Goal: Navigation & Orientation: Find specific page/section

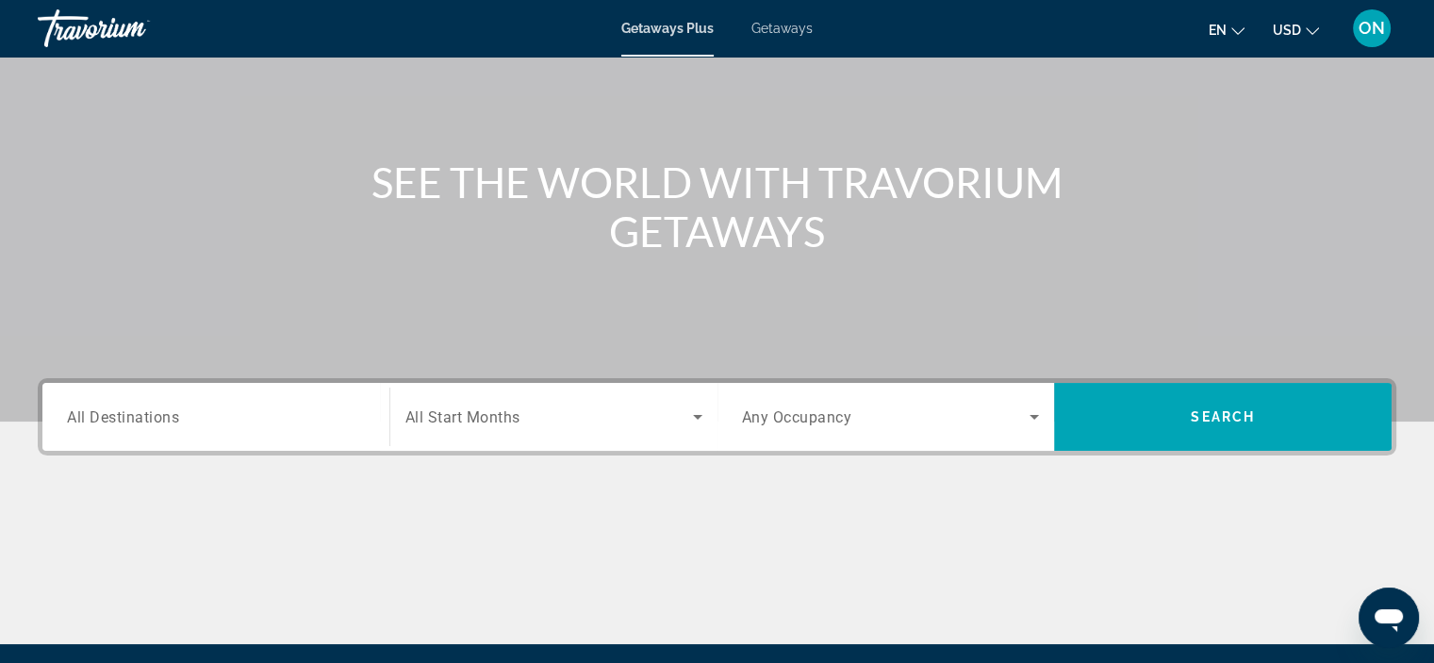
scroll to position [355, 0]
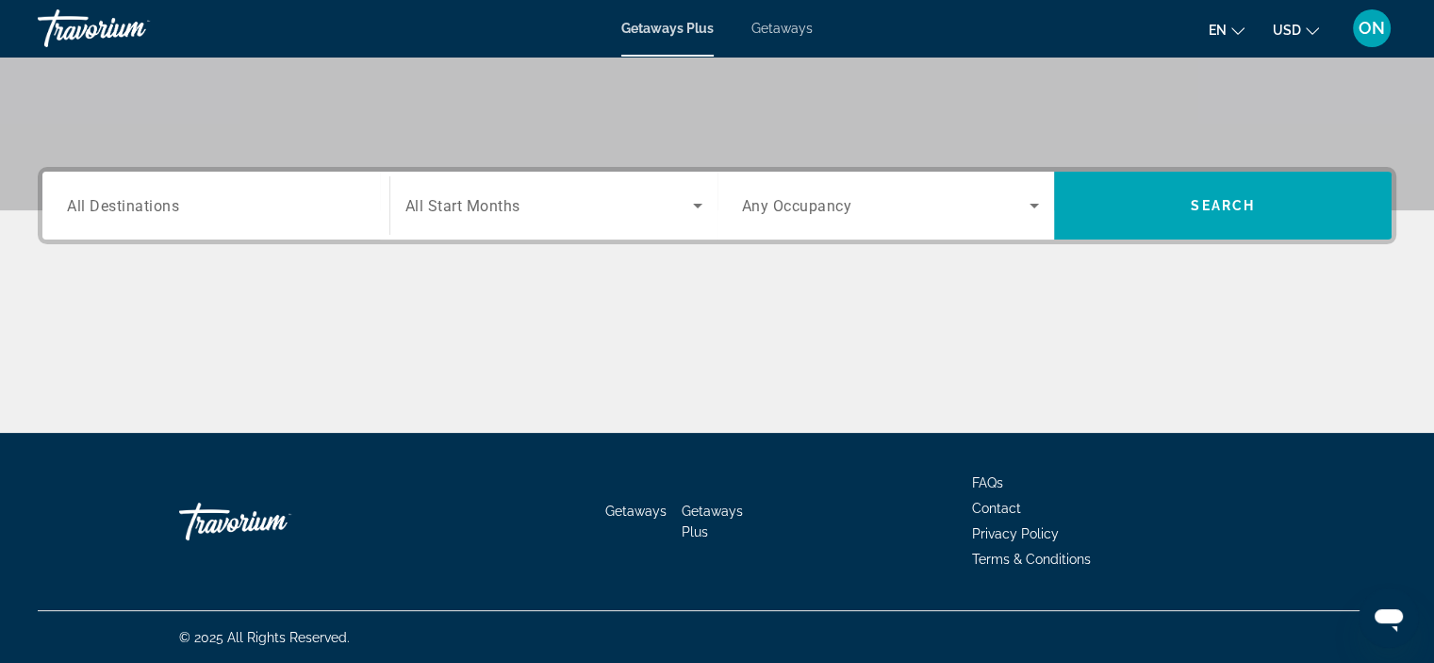
click at [237, 520] on div "Travorium" at bounding box center [273, 521] width 189 height 57
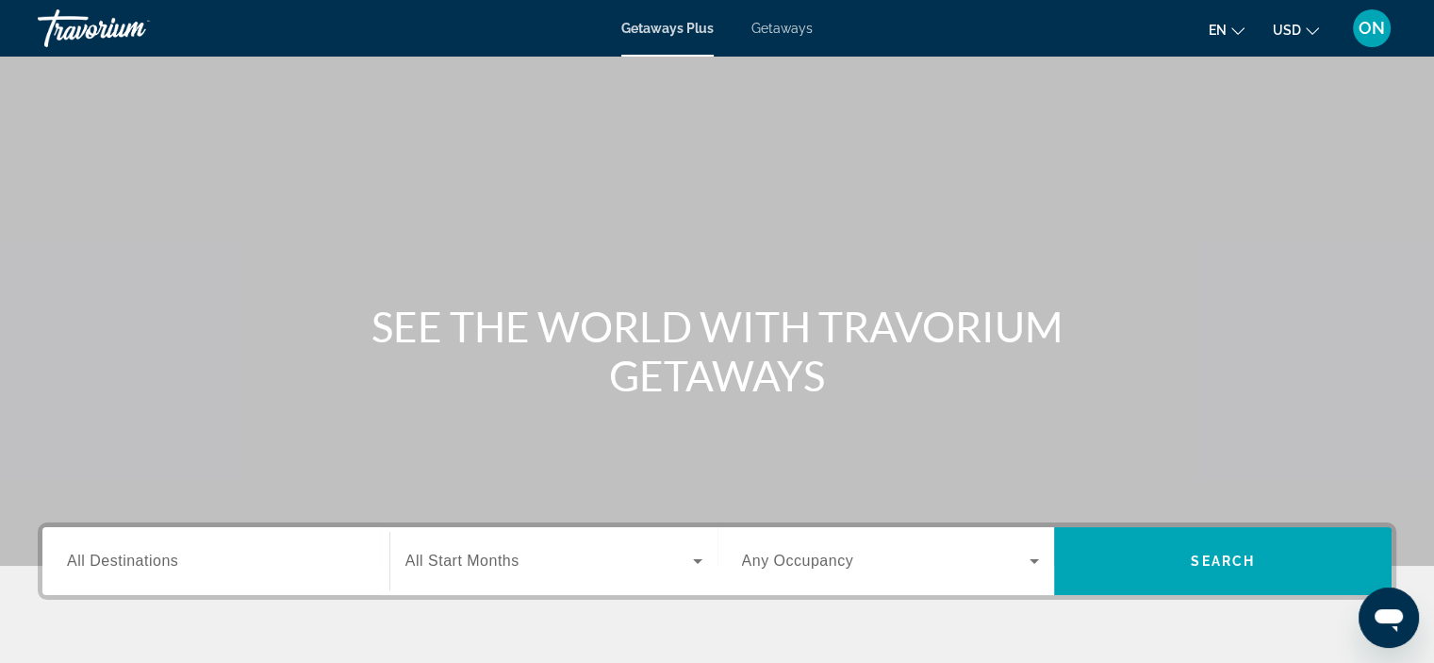
click at [67, 19] on div "Travorium" at bounding box center [132, 28] width 189 height 49
click at [1369, 23] on span "ON" at bounding box center [1372, 28] width 26 height 19
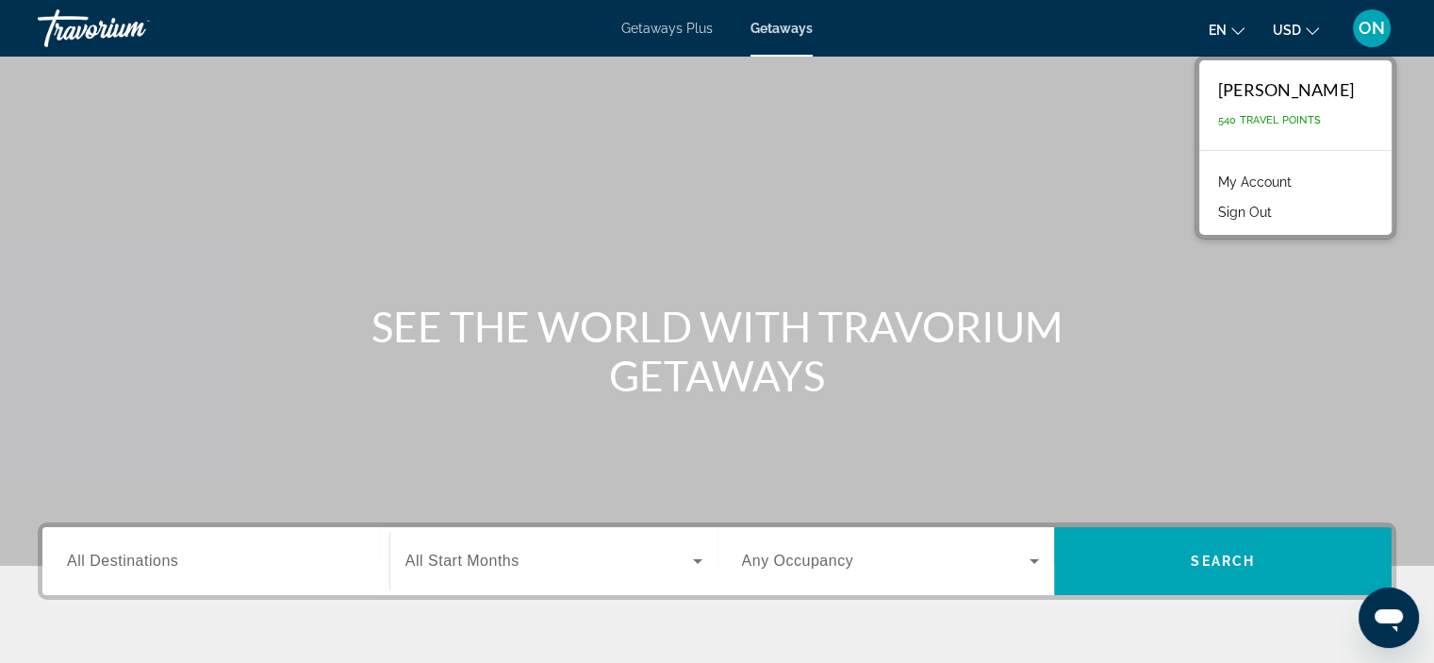
click at [1223, 182] on link "My Account" at bounding box center [1255, 182] width 92 height 25
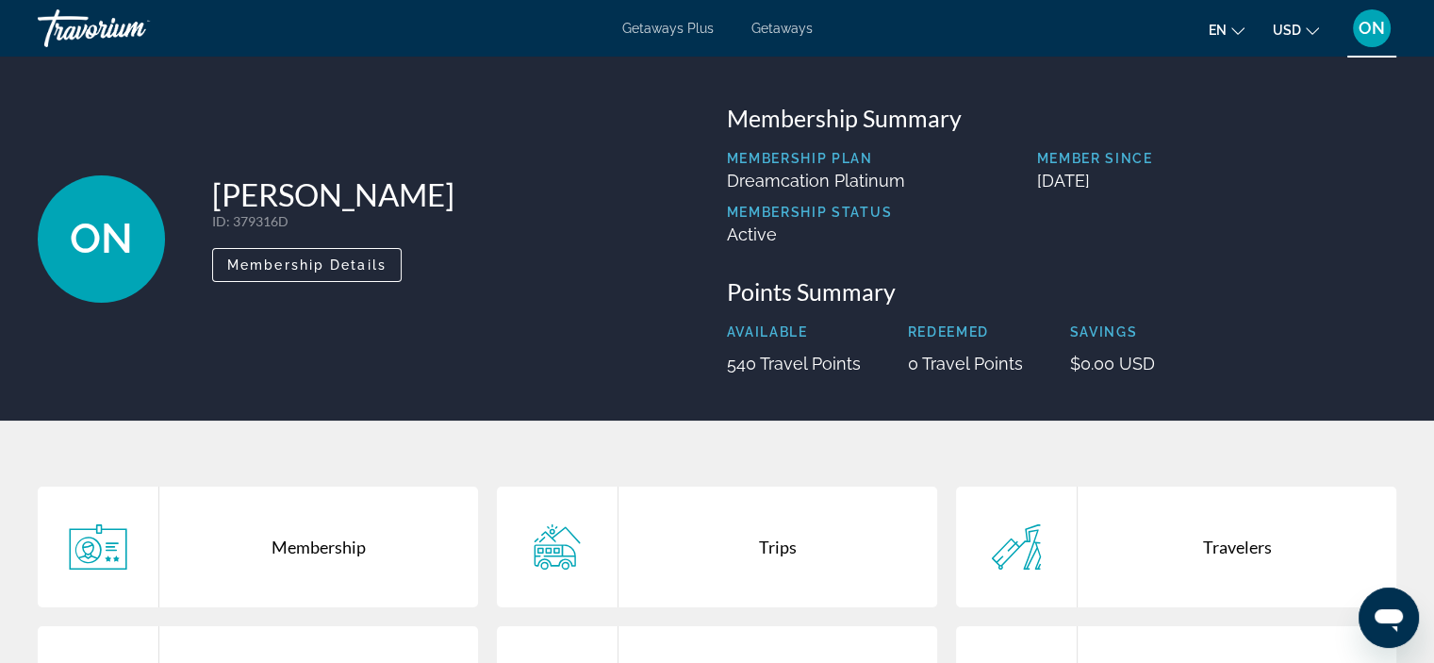
click at [112, 548] on icon "Main content" at bounding box center [98, 546] width 60 height 45
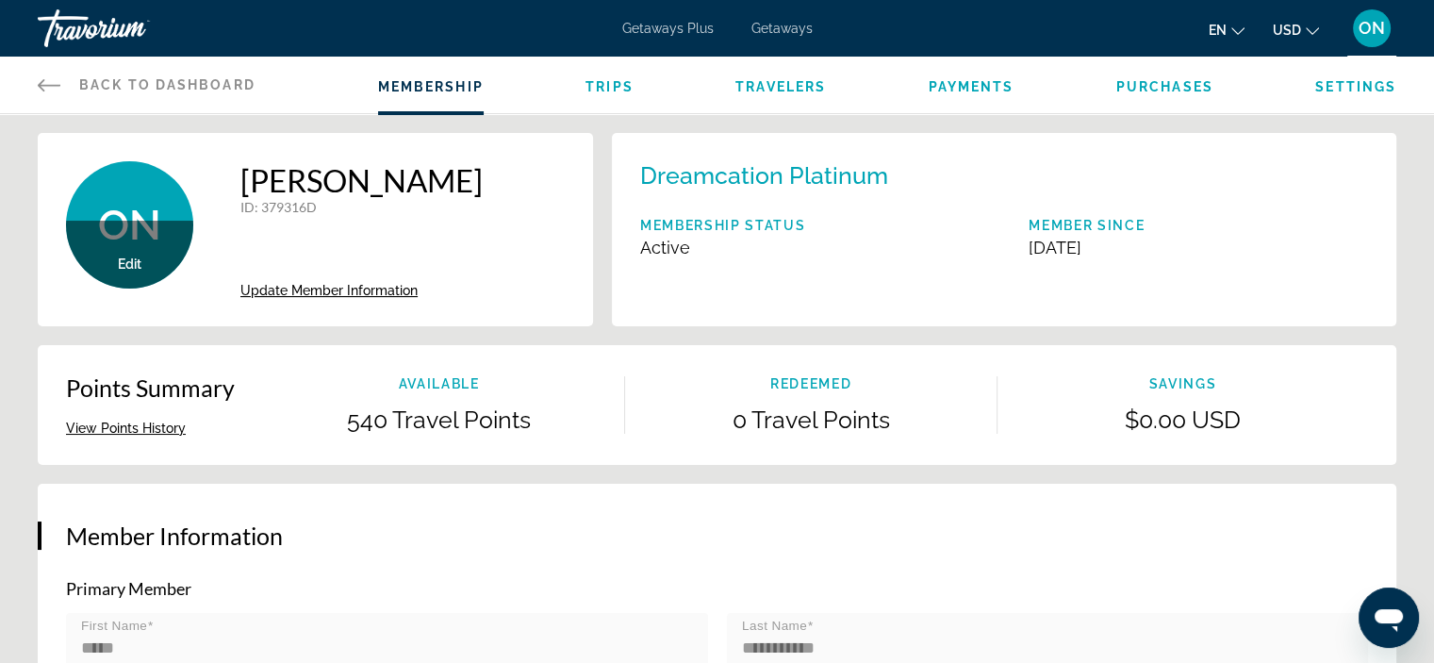
click at [128, 80] on span "Back to Dashboard" at bounding box center [167, 84] width 176 height 15
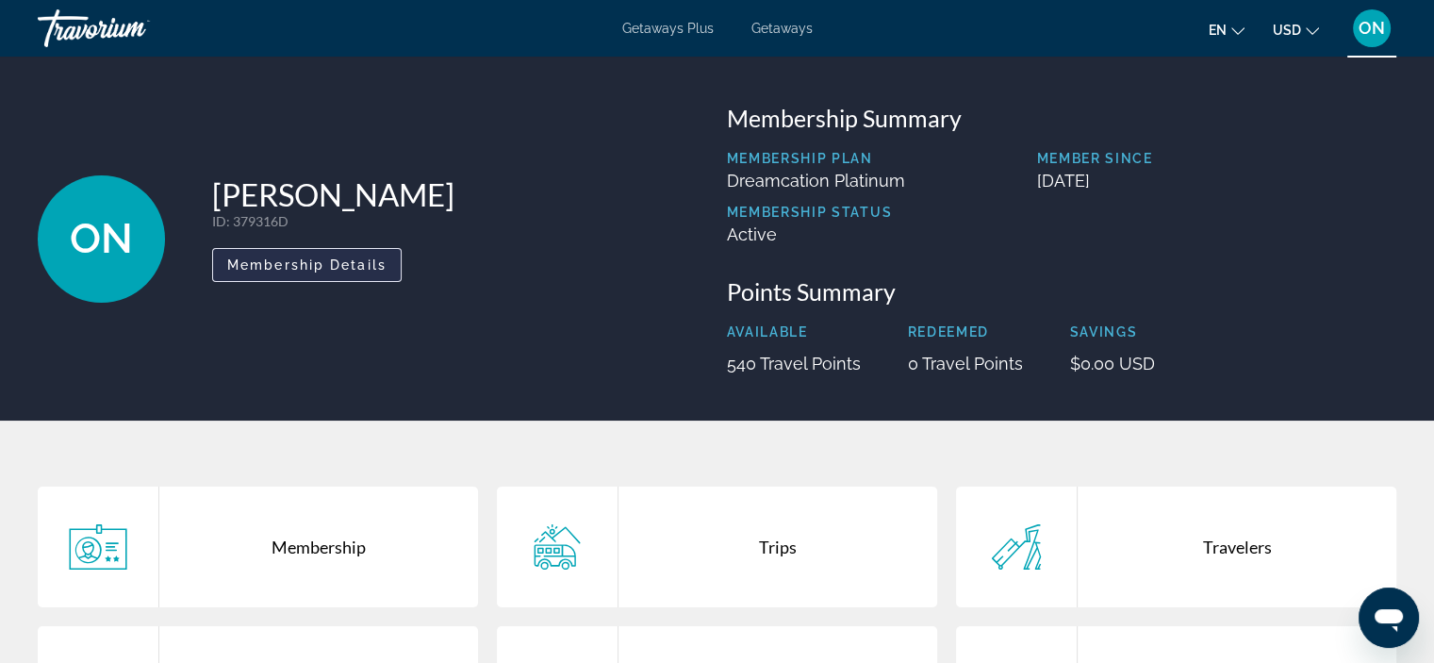
click at [294, 257] on span "Membership Details" at bounding box center [306, 264] width 159 height 15
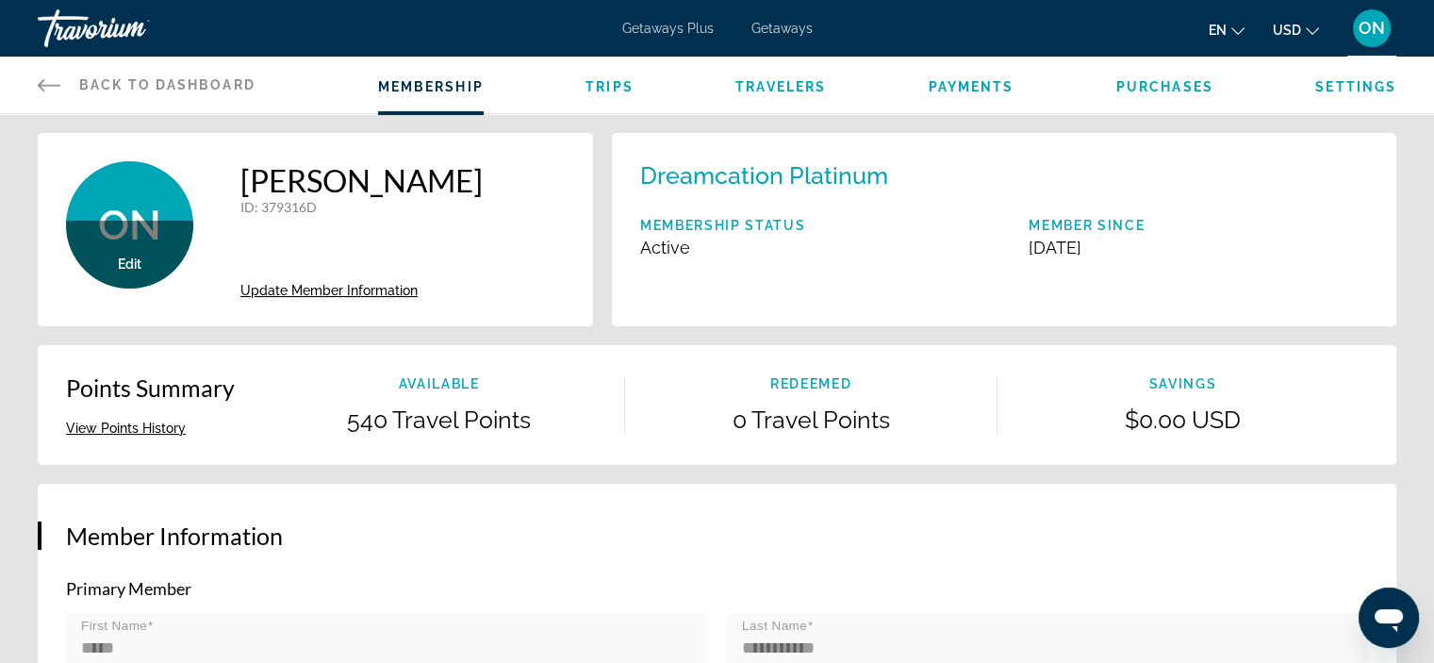
click at [327, 287] on span "Update Member Information" at bounding box center [328, 290] width 177 height 15
click at [619, 87] on span "Trips" at bounding box center [610, 86] width 48 height 15
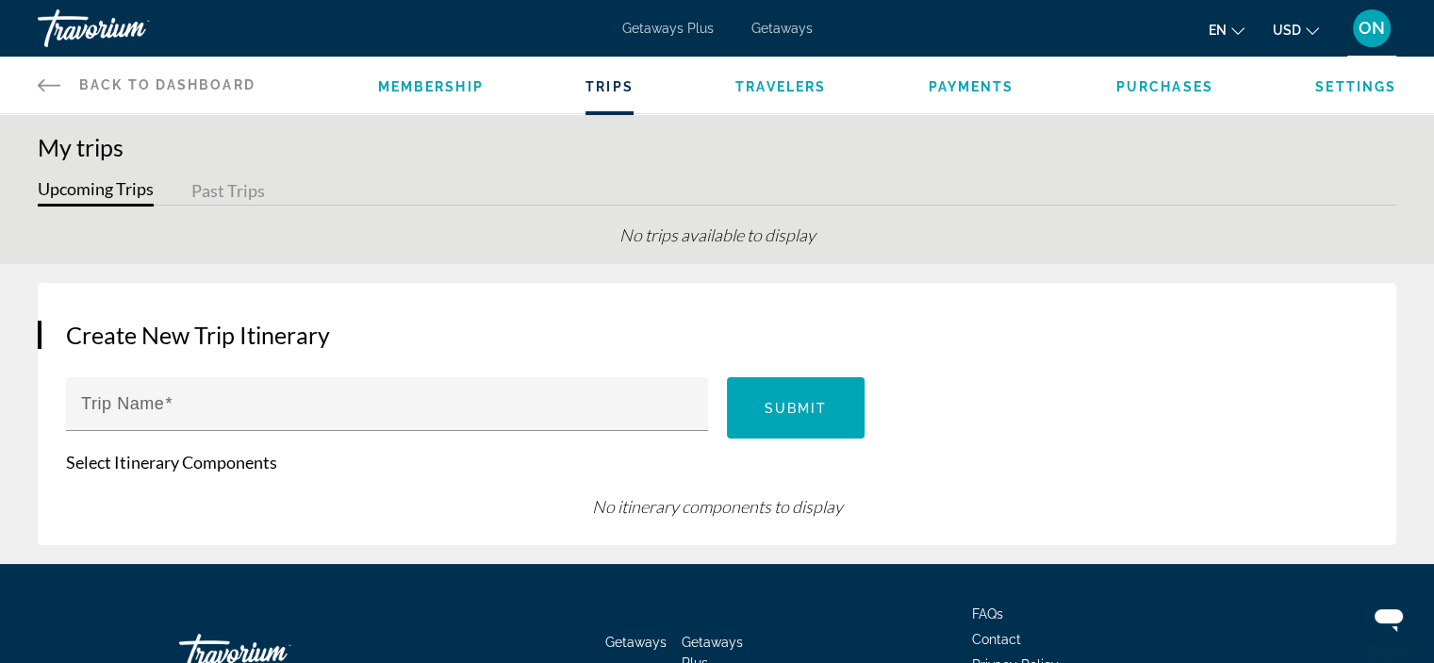
click at [1348, 89] on span "Settings" at bounding box center [1355, 86] width 81 height 15
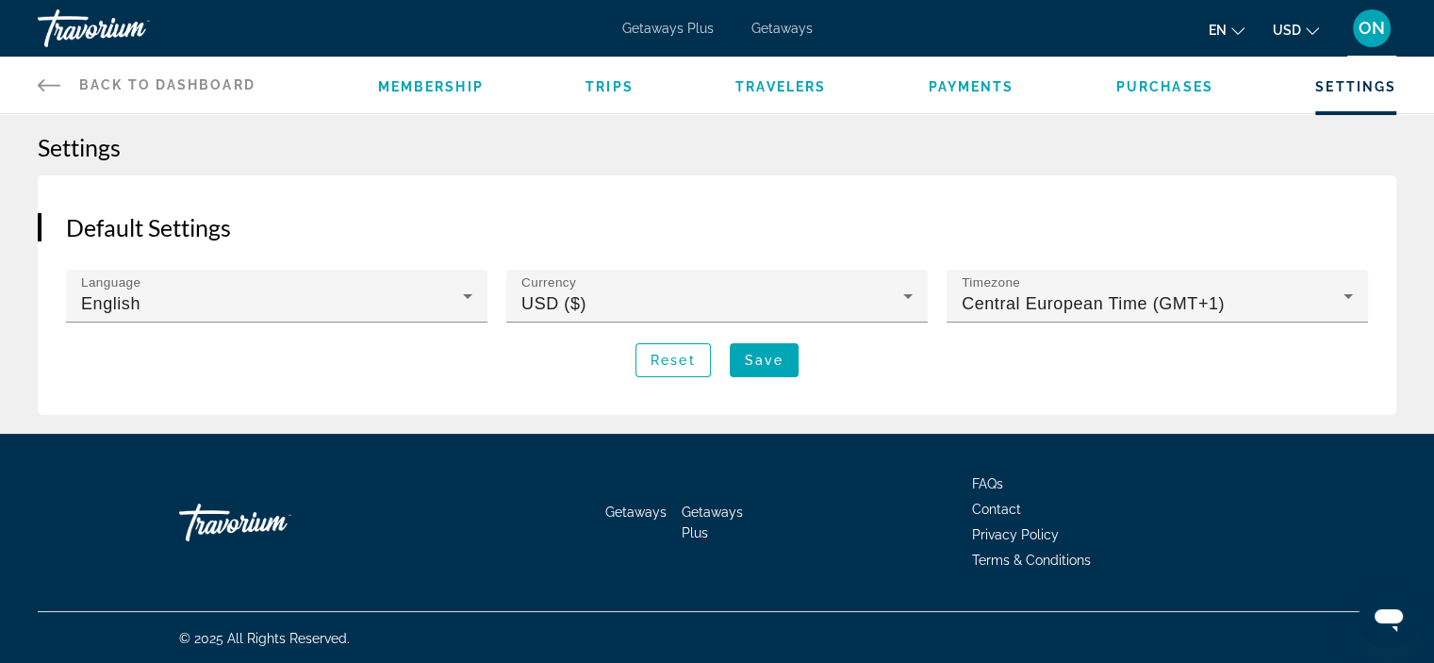
click at [98, 87] on span "Back to Dashboard" at bounding box center [167, 84] width 176 height 15
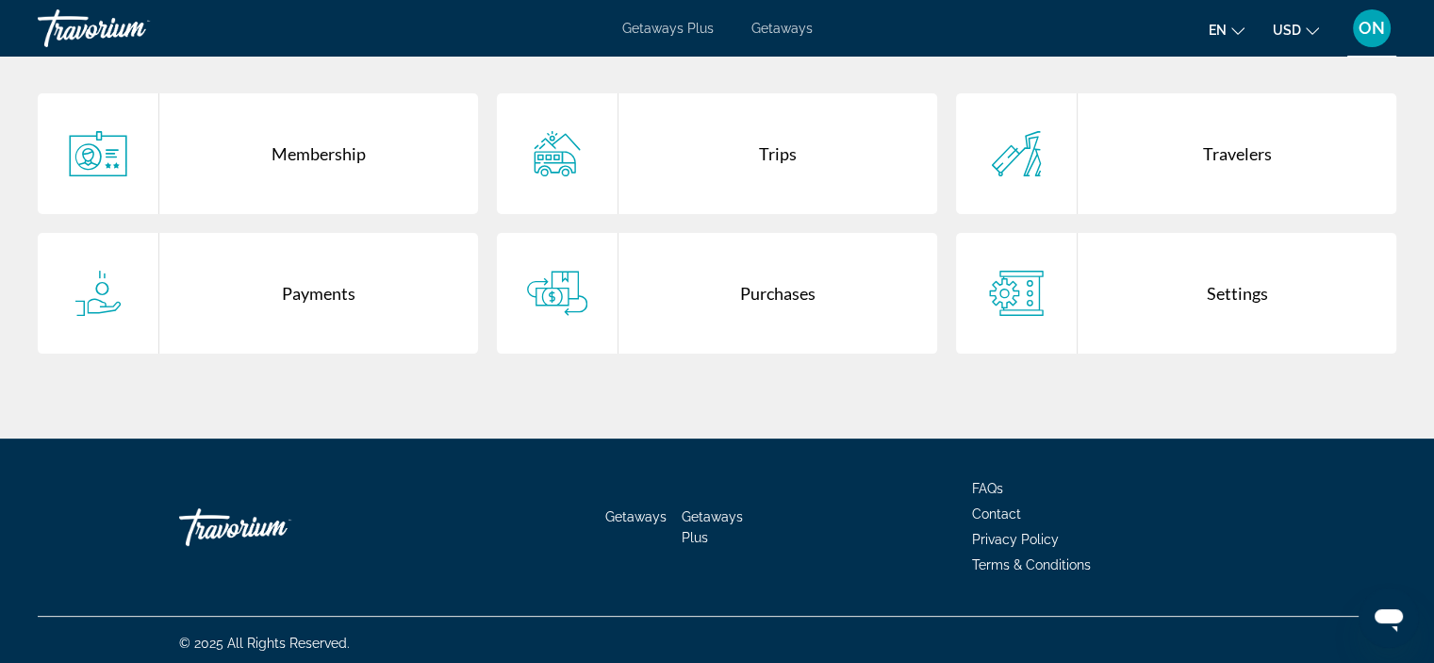
scroll to position [400, 0]
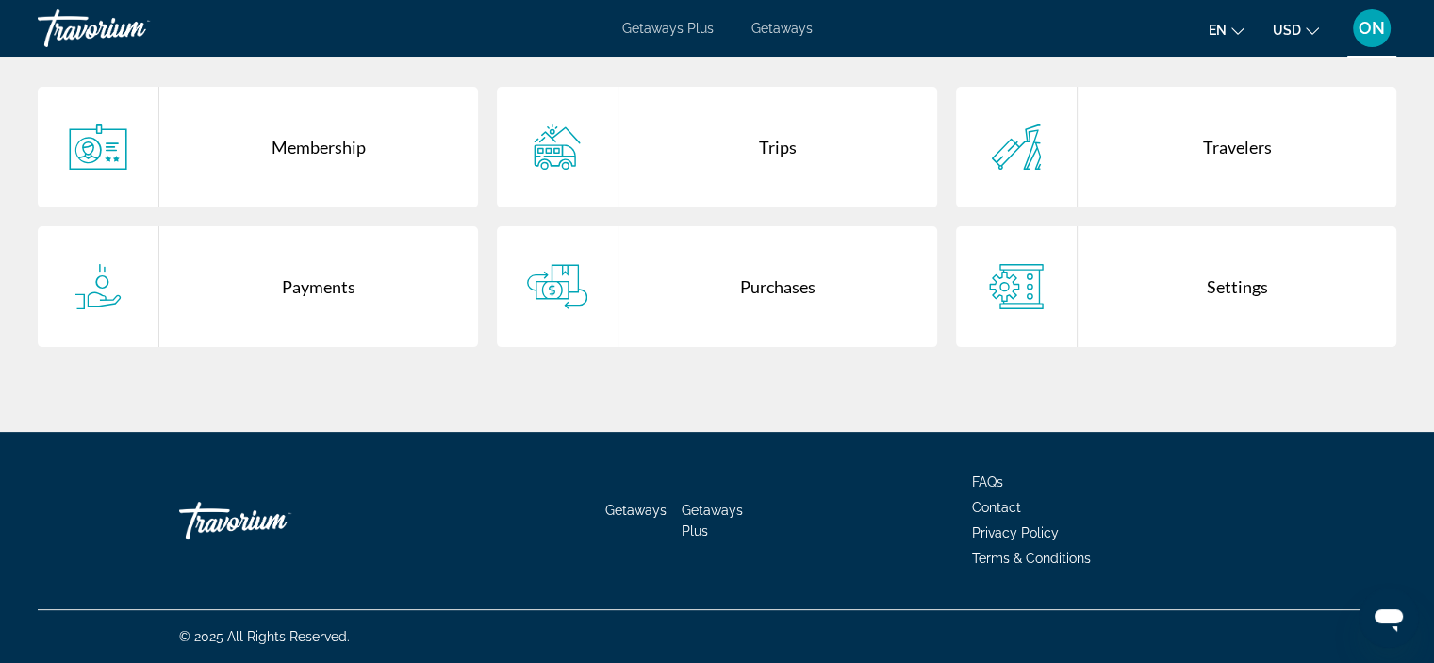
click at [306, 145] on div "Membership" at bounding box center [318, 147] width 319 height 121
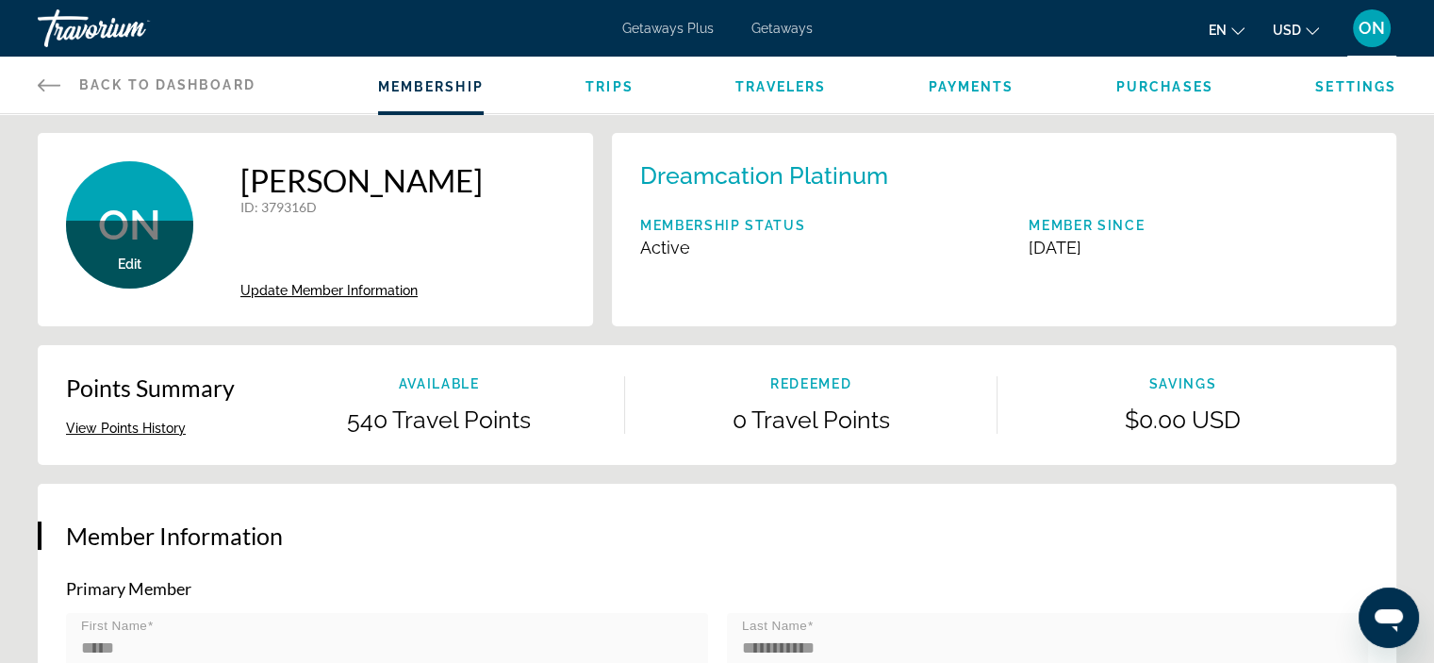
click at [993, 79] on span "Payments" at bounding box center [972, 86] width 86 height 15
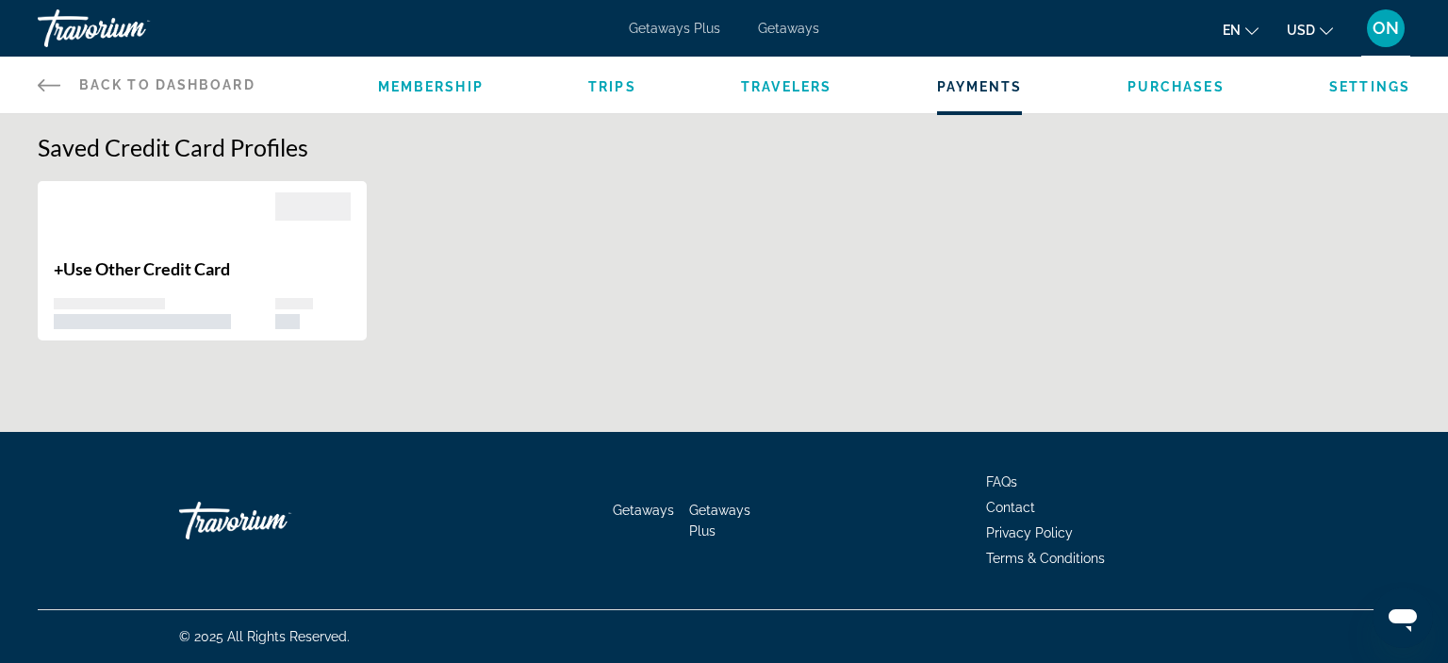
click at [693, 29] on span "Getaways Plus" at bounding box center [674, 28] width 91 height 15
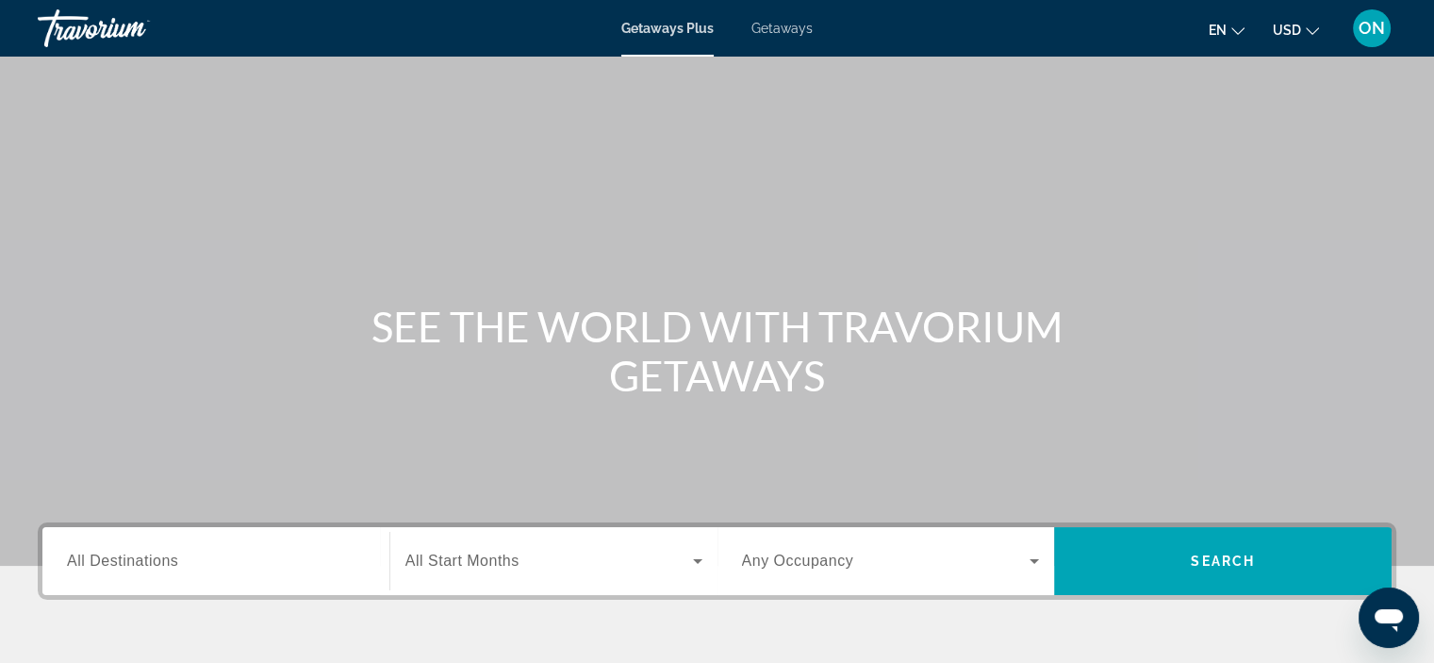
click at [135, 29] on div "Travorium" at bounding box center [132, 28] width 189 height 49
click at [1372, 25] on span "ON" at bounding box center [1372, 28] width 26 height 19
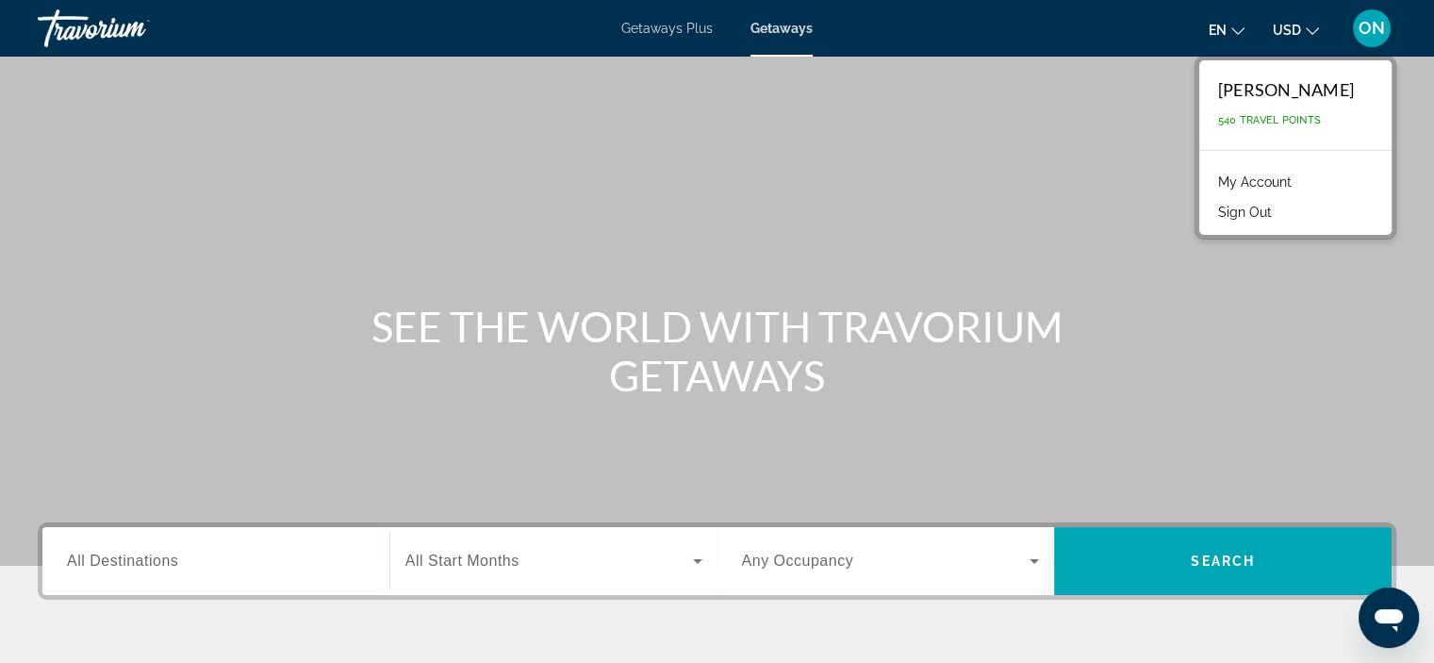
click at [1263, 181] on link "My Account" at bounding box center [1255, 182] width 92 height 25
